Goal: Transaction & Acquisition: Download file/media

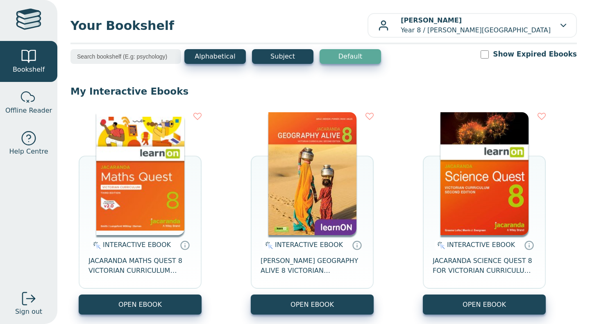
click at [290, 182] on img at bounding box center [312, 173] width 88 height 123
click at [313, 150] on img at bounding box center [312, 173] width 88 height 123
